Goal: Information Seeking & Learning: Learn about a topic

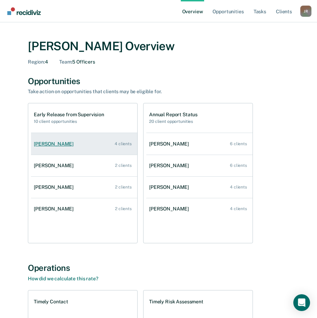
click at [128, 143] on div "4 clients" at bounding box center [123, 143] width 17 height 5
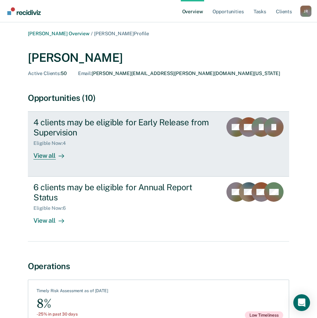
click at [186, 144] on div "Eligible Now : 4" at bounding box center [125, 141] width 184 height 9
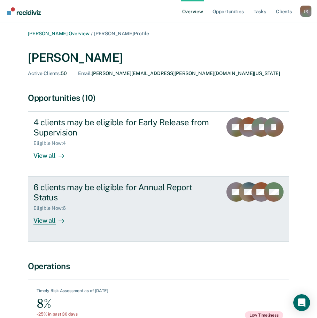
click at [132, 196] on div "6 clients may be eligible for Annual Report Status" at bounding box center [125, 192] width 184 height 20
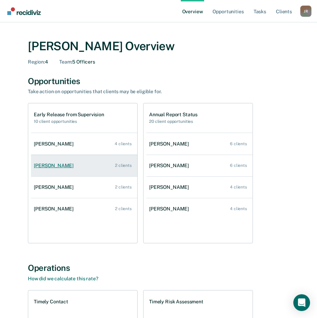
click at [56, 168] on div "[PERSON_NAME]" at bounding box center [55, 166] width 43 height 6
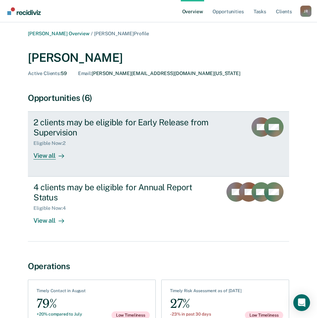
click at [241, 144] on div "Eligible Now : 2" at bounding box center [137, 141] width 209 height 9
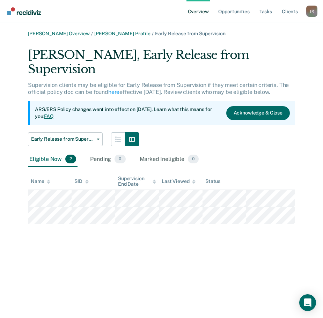
drag, startPoint x: 22, startPoint y: 43, endPoint x: 16, endPoint y: 40, distance: 6.9
click at [22, 43] on div "[PERSON_NAME] Overview / [PERSON_NAME] Profile / Early Release from Supervision…" at bounding box center [161, 127] width 306 height 193
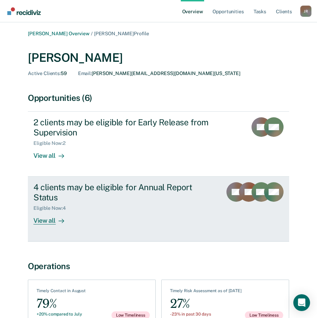
click at [179, 199] on div "4 clients may be eligible for Annual Report Status" at bounding box center [125, 192] width 184 height 20
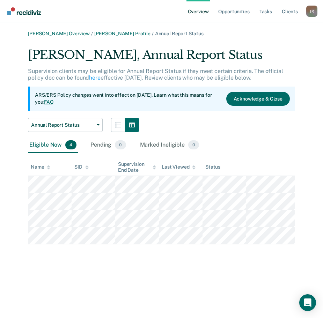
click at [21, 33] on div "[PERSON_NAME] Overview / [PERSON_NAME] Profile / Annual Report Status [PERSON_N…" at bounding box center [161, 138] width 306 height 214
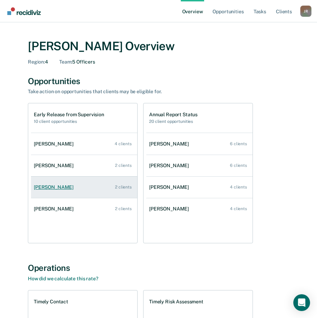
click at [51, 189] on div "[PERSON_NAME]" at bounding box center [55, 187] width 43 height 6
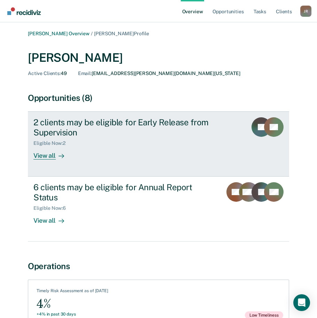
click at [157, 141] on div "Eligible Now : 2" at bounding box center [137, 141] width 209 height 9
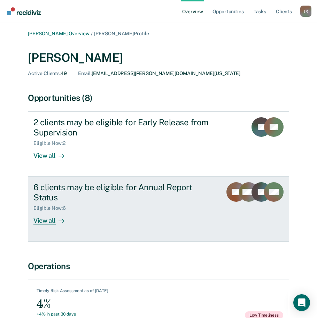
click at [66, 185] on div "6 clients may be eligible for Annual Report Status" at bounding box center [125, 192] width 184 height 20
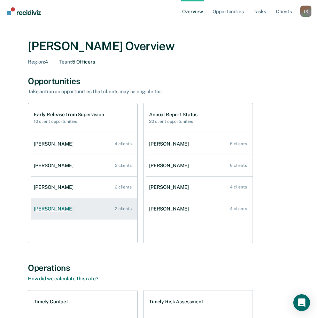
click at [53, 211] on div "[PERSON_NAME]" at bounding box center [55, 209] width 43 height 6
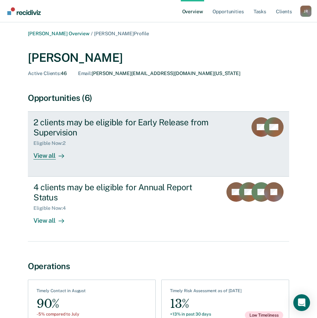
click at [62, 134] on div "2 clients may be eligible for Early Release from Supervision" at bounding box center [137, 127] width 209 height 20
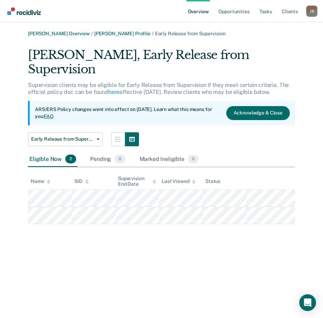
click at [93, 257] on div "[PERSON_NAME] Overview / [PERSON_NAME] Profile / Early Release from Supervision…" at bounding box center [161, 163] width 306 height 265
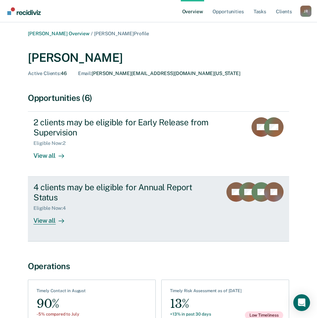
click at [124, 188] on div "4 clients may be eligible for Annual Report Status" at bounding box center [125, 192] width 184 height 20
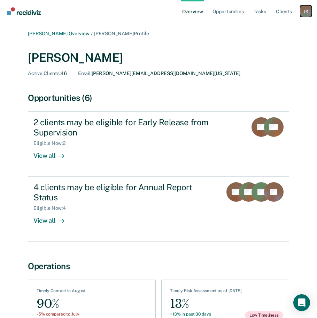
click at [309, 11] on div "J R" at bounding box center [306, 11] width 11 height 11
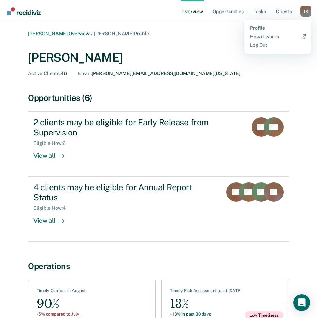
click at [256, 48] on div "Profile How it works Log Out" at bounding box center [278, 37] width 67 height 34
click at [258, 45] on link "Log Out" at bounding box center [278, 45] width 56 height 6
